Goal: Navigation & Orientation: Find specific page/section

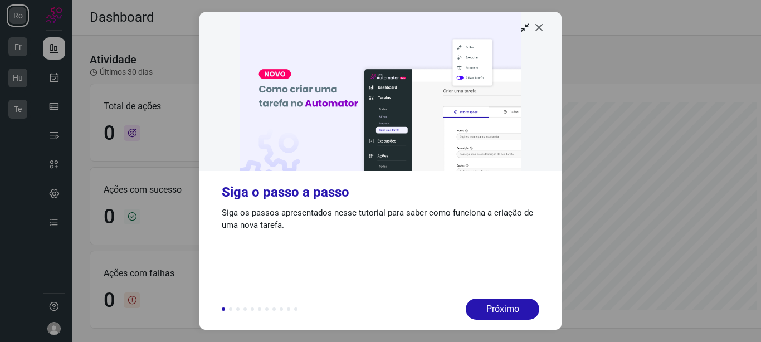
click at [538, 25] on icon at bounding box center [539, 27] width 11 height 11
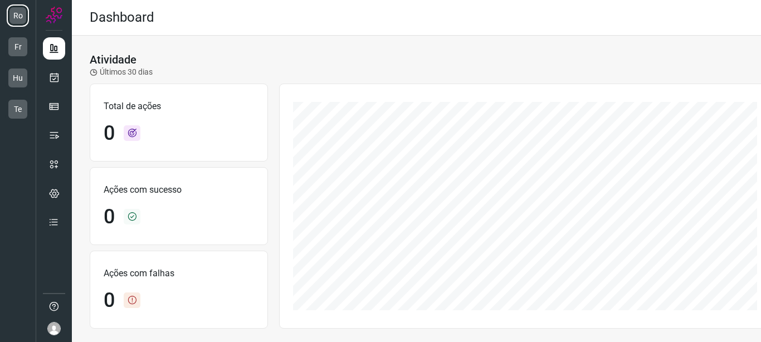
click at [54, 329] on img at bounding box center [53, 328] width 13 height 13
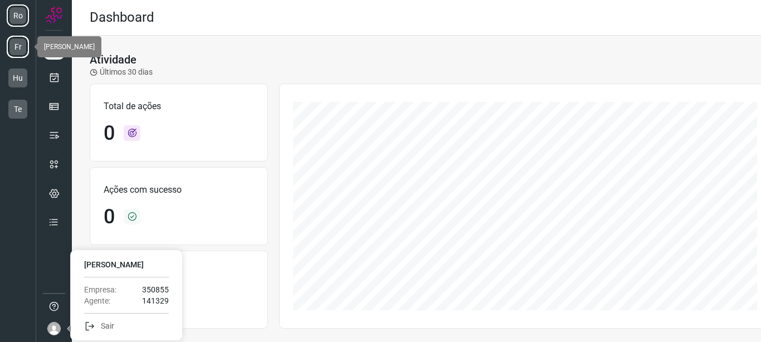
click at [15, 40] on li "Fr" at bounding box center [18, 47] width 22 height 22
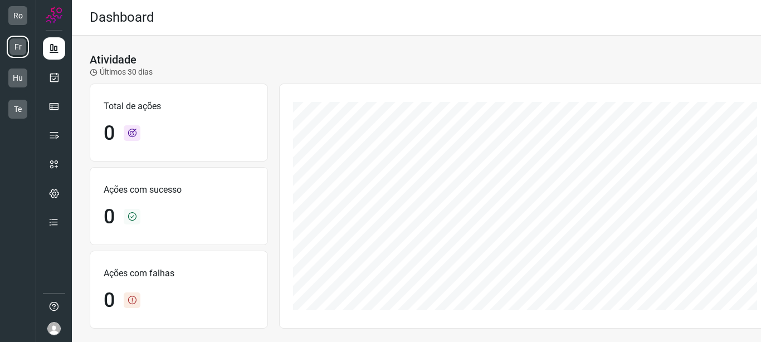
click at [53, 328] on img at bounding box center [53, 328] width 13 height 13
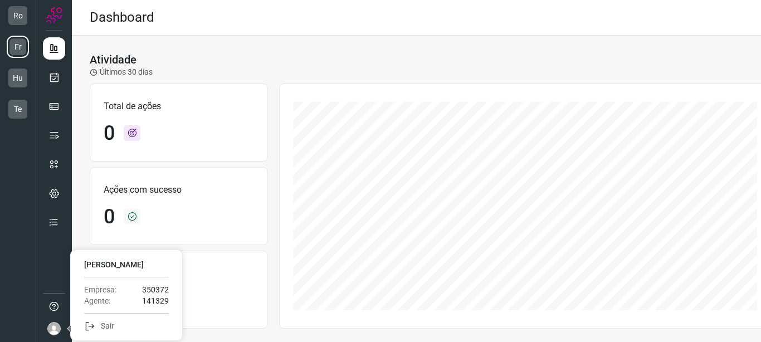
click at [60, 327] on img at bounding box center [53, 328] width 13 height 13
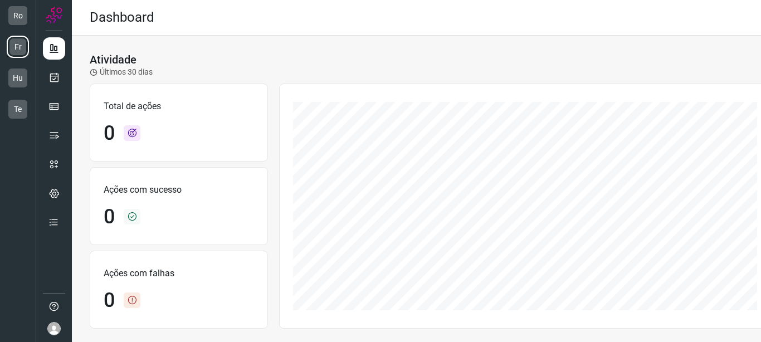
click at [60, 327] on img at bounding box center [53, 328] width 13 height 13
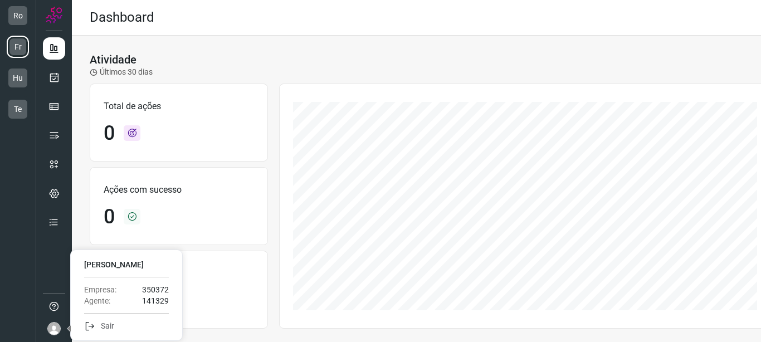
click at [60, 327] on img at bounding box center [53, 328] width 13 height 13
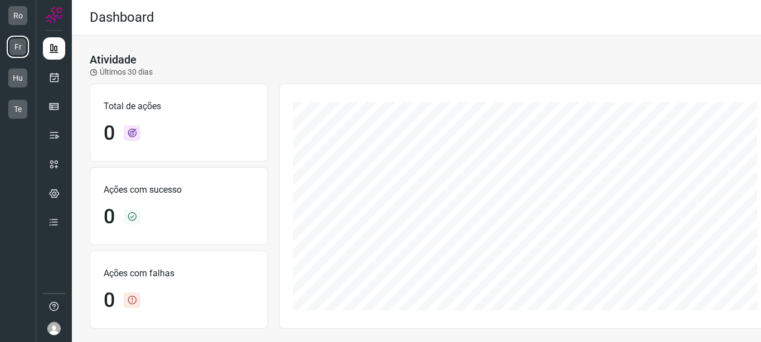
click at [90, 212] on div "Ações com sucesso 0" at bounding box center [179, 206] width 178 height 78
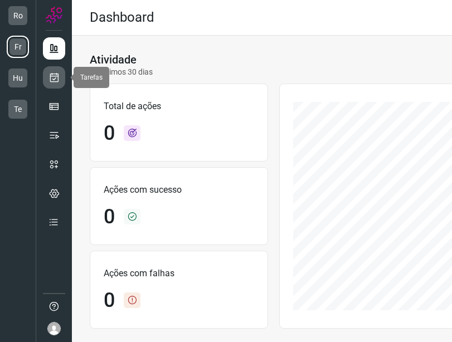
click at [61, 79] on link at bounding box center [54, 77] width 22 height 22
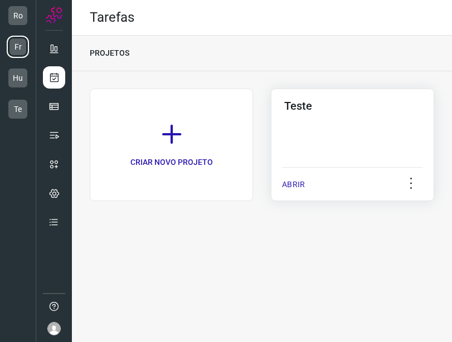
drag, startPoint x: 451, startPoint y: 97, endPoint x: 403, endPoint y: 99, distance: 47.4
click at [403, 99] on div "CRIAR NOVO PROJETO Teste ABRIR" at bounding box center [262, 150] width 380 height 158
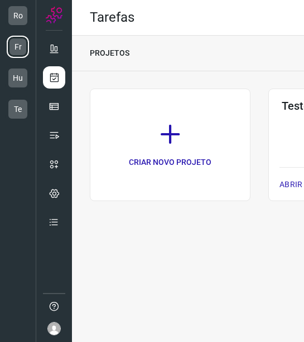
click at [57, 324] on img at bounding box center [53, 328] width 13 height 13
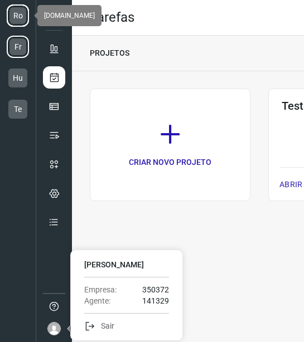
click at [22, 19] on li "Ro" at bounding box center [18, 15] width 22 height 22
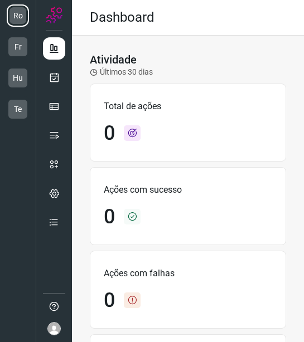
click at [53, 328] on img at bounding box center [53, 328] width 13 height 13
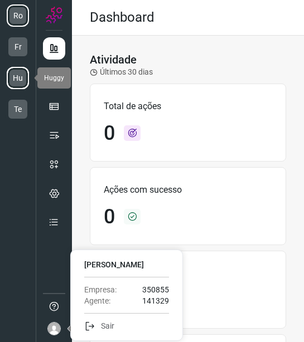
click at [21, 77] on li "Hu" at bounding box center [18, 78] width 22 height 22
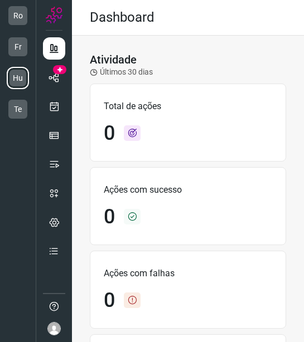
click at [57, 328] on img at bounding box center [53, 328] width 13 height 13
